Goal: Information Seeking & Learning: Obtain resource

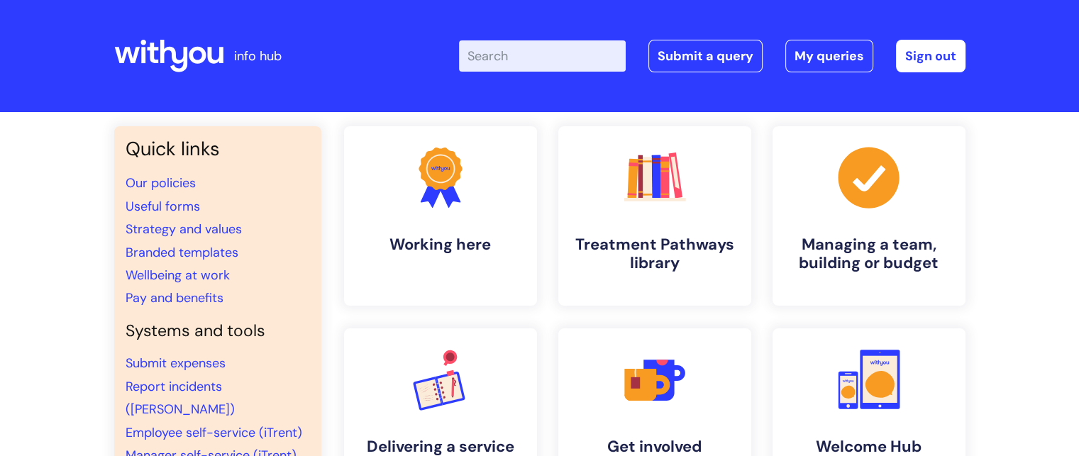
click at [521, 34] on div "Enter your search term here... Search Submit a query My queries Welcome Emily F…" at bounding box center [646, 56] width 640 height 84
click at [521, 40] on input "Enter your search term here..." at bounding box center [542, 55] width 167 height 31
type input "central"
click button "Search" at bounding box center [0, 0] width 0 height 0
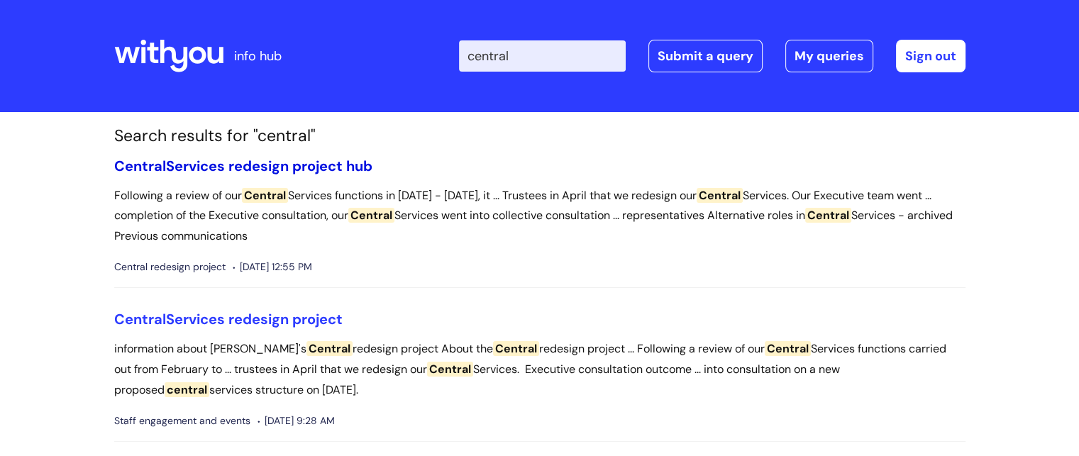
click at [205, 159] on link "Central Services redesign project hub" at bounding box center [243, 166] width 258 height 18
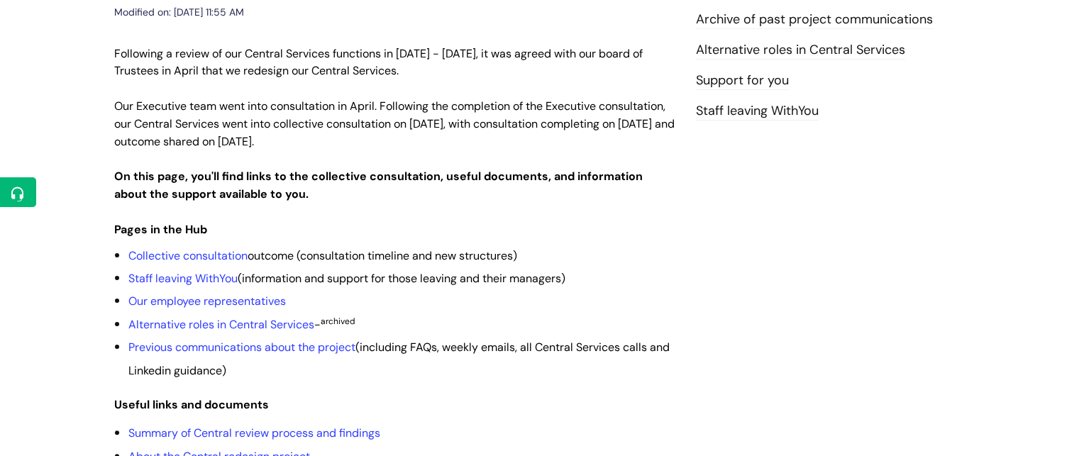
scroll to position [284, 0]
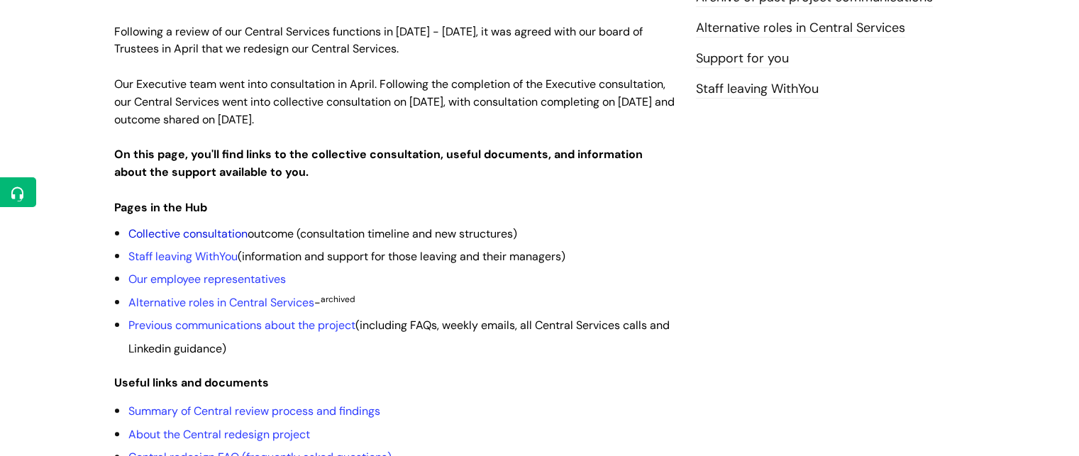
click at [190, 226] on link "Collective consultation" at bounding box center [187, 233] width 119 height 15
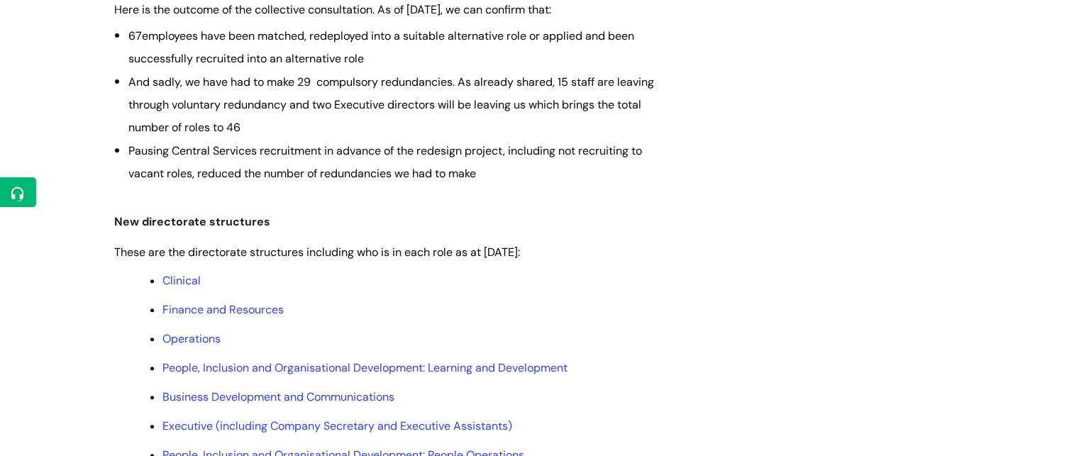
scroll to position [709, 0]
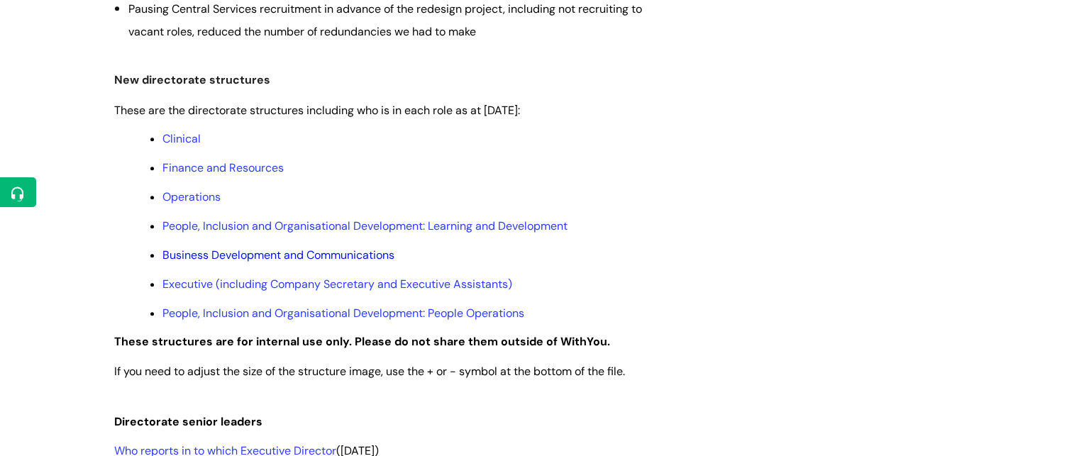
click at [284, 252] on link "Business Development and Communications" at bounding box center [278, 255] width 232 height 15
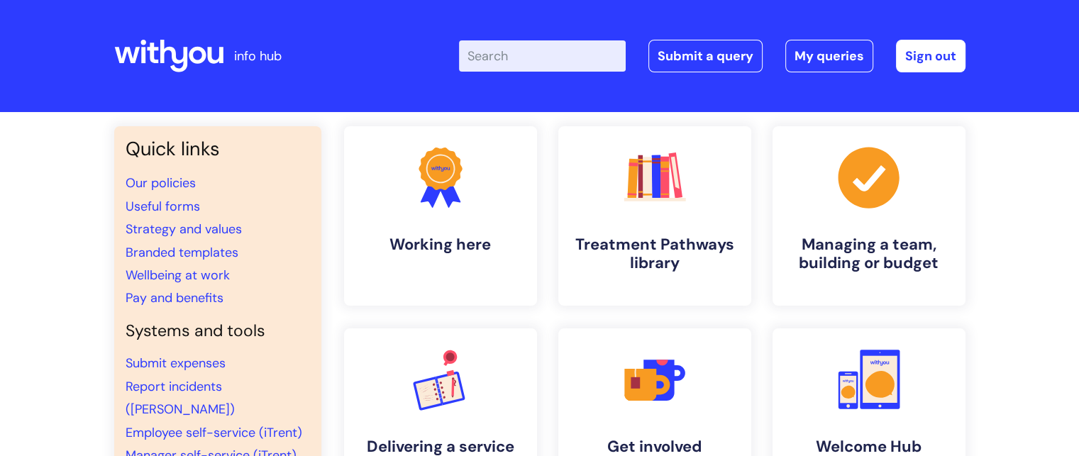
drag, startPoint x: 0, startPoint y: 0, endPoint x: 561, endPoint y: 40, distance: 562.5
click at [562, 38] on div "Enter your search term here... Search Submit a query My queries Welcome Emily F…" at bounding box center [646, 56] width 640 height 84
click at [558, 52] on input "Enter your search term here..." at bounding box center [542, 55] width 167 height 31
type input "executive assistant"
click button "Search" at bounding box center [0, 0] width 0 height 0
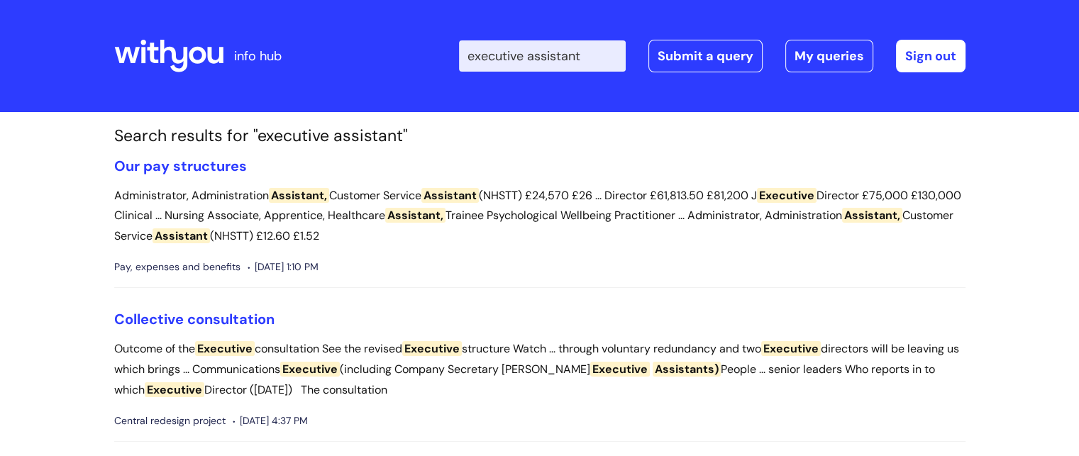
drag, startPoint x: 602, startPoint y: 59, endPoint x: 332, endPoint y: 32, distance: 271.6
click at [332, 32] on div "Enter your search term here... executive assistant Search Submit a query My que…" at bounding box center [646, 56] width 640 height 84
type input "job description"
click button "Search" at bounding box center [0, 0] width 0 height 0
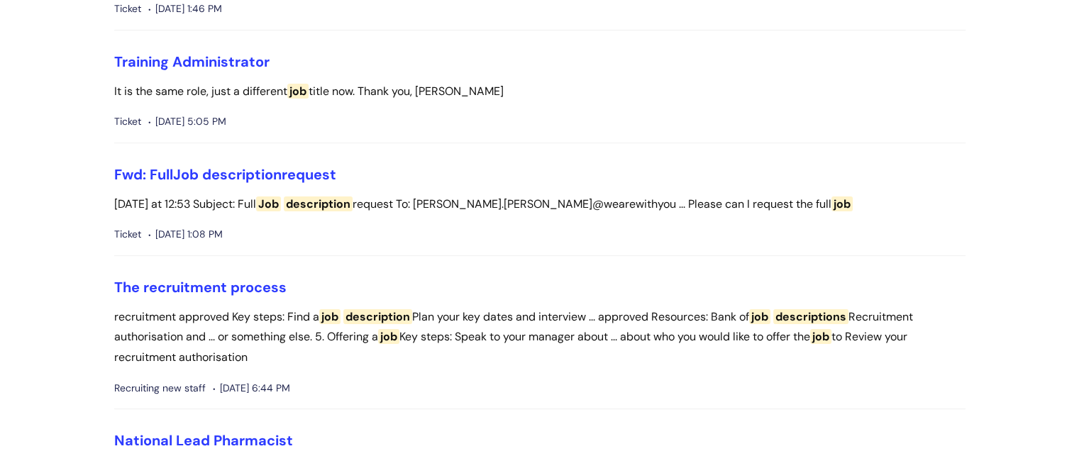
scroll to position [355, 0]
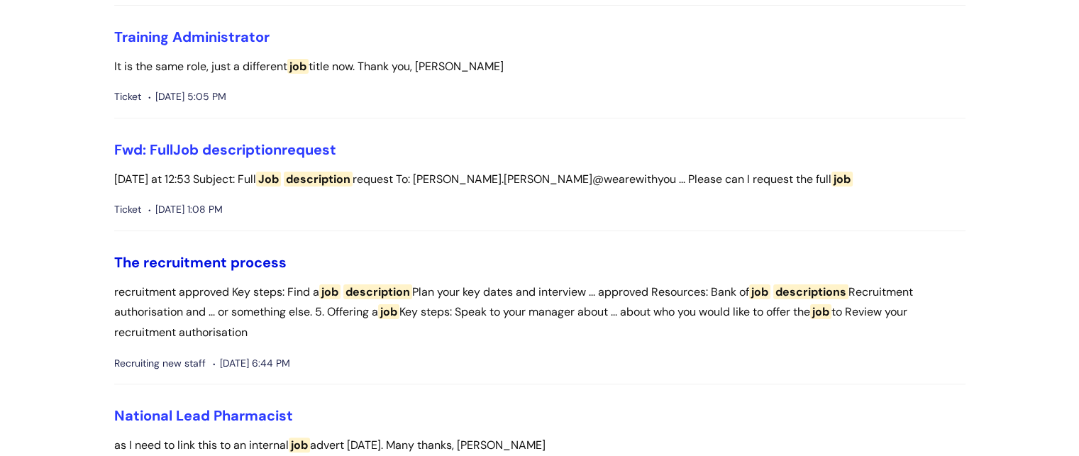
click at [208, 266] on link "The recruitment process" at bounding box center [200, 262] width 172 height 18
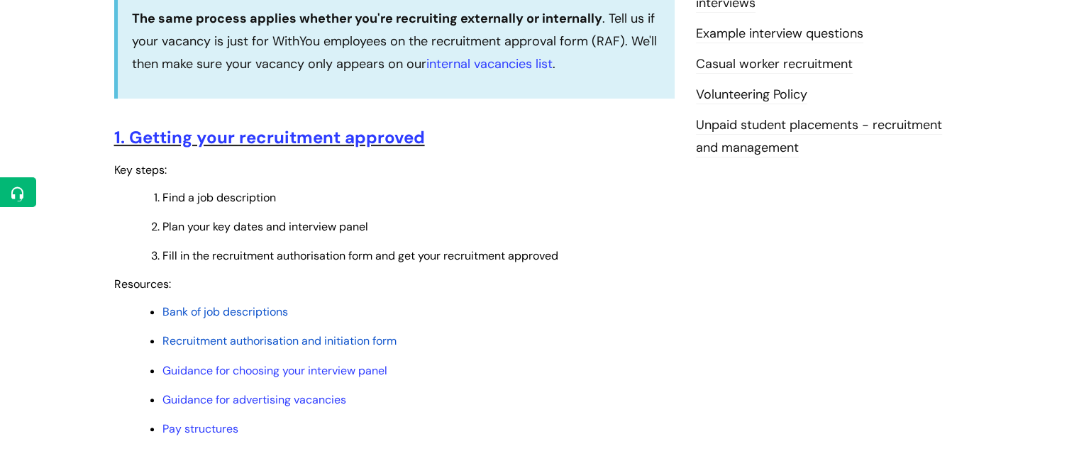
scroll to position [567, 0]
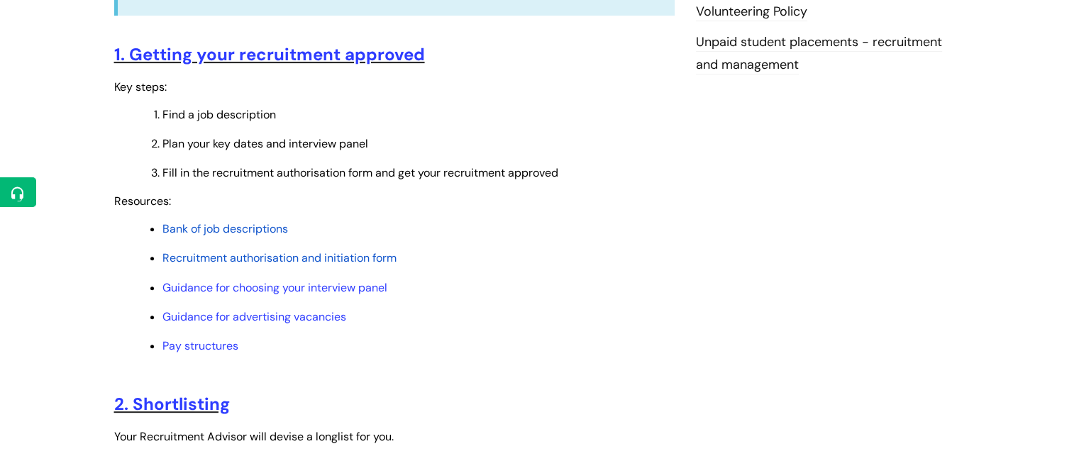
click at [232, 228] on span "Bank of job descriptions" at bounding box center [225, 228] width 126 height 15
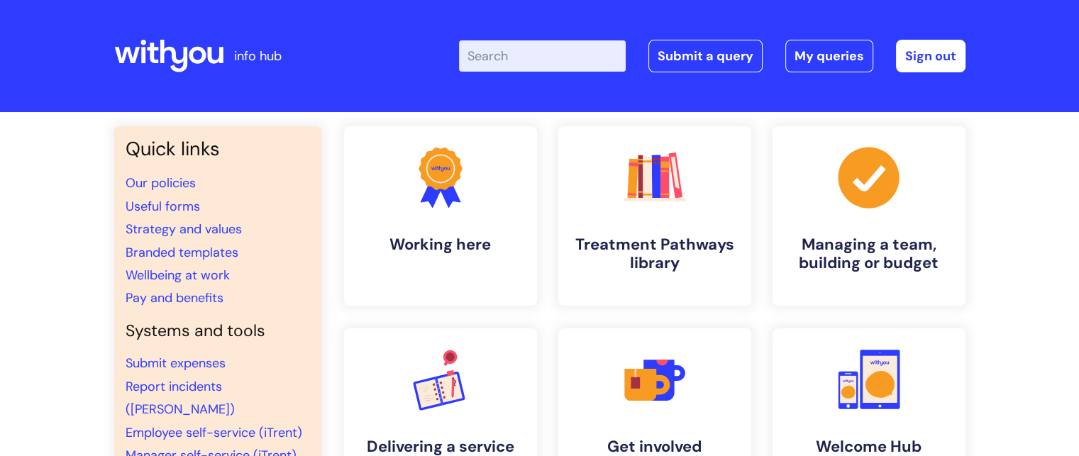
click at [574, 57] on input "Enter your search term here..." at bounding box center [542, 55] width 167 height 31
type input "job description"
click button "Search" at bounding box center [0, 0] width 0 height 0
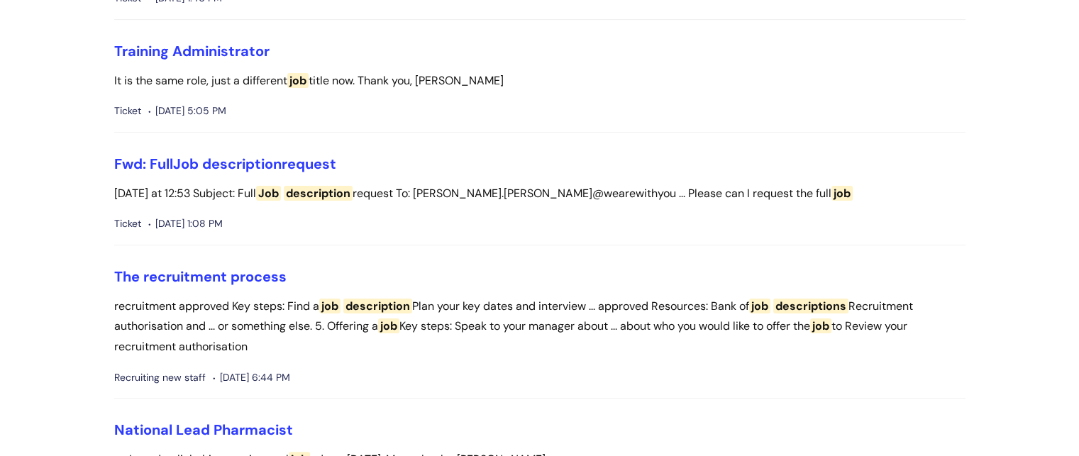
scroll to position [426, 0]
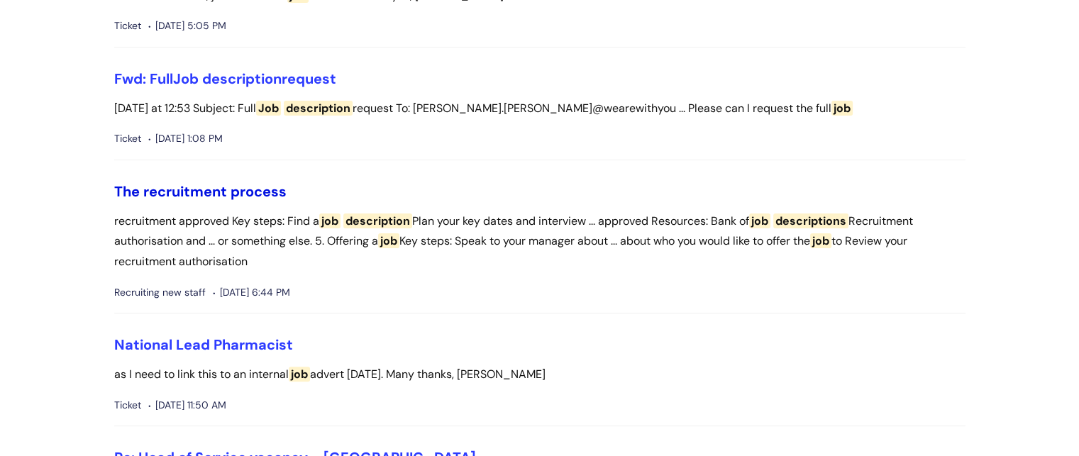
click at [238, 182] on link "The recruitment process" at bounding box center [200, 191] width 172 height 18
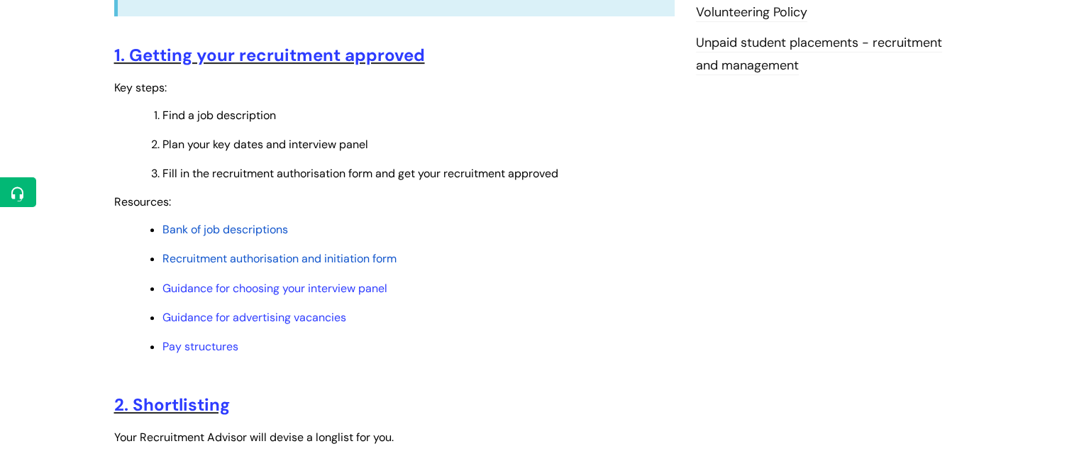
scroll to position [567, 0]
click at [250, 226] on span "Bank of job descriptions" at bounding box center [225, 228] width 126 height 15
